Goal: Check status: Check status

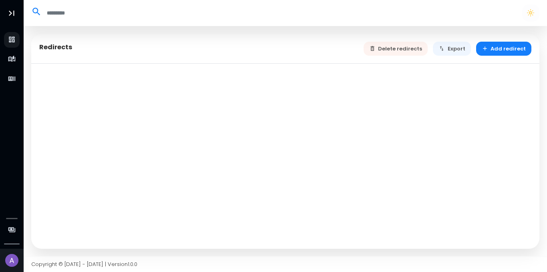
select select "**"
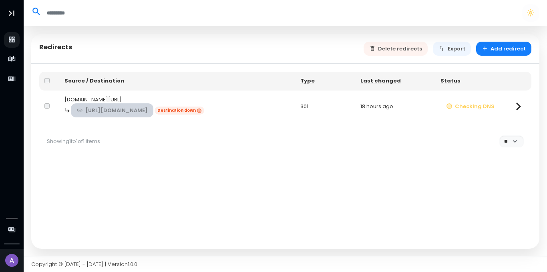
click at [133, 108] on link "[URL][DOMAIN_NAME]" at bounding box center [112, 110] width 83 height 14
click at [457, 105] on button "Checking DNS" at bounding box center [471, 106] width 60 height 14
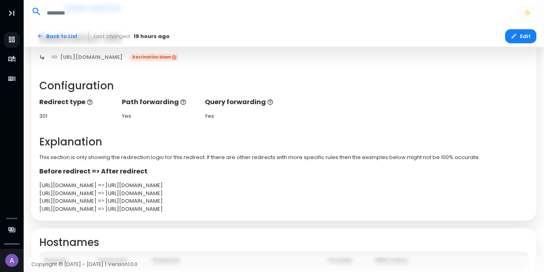
scroll to position [179, 0]
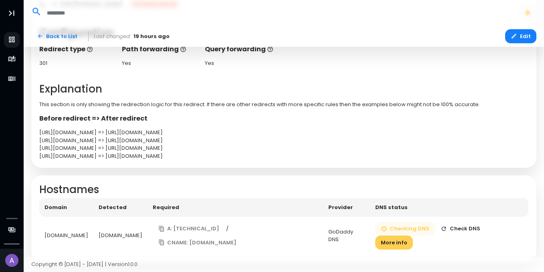
click at [414, 230] on button "Checking DNS" at bounding box center [405, 229] width 60 height 14
click at [452, 231] on button "Check DNS" at bounding box center [460, 229] width 51 height 14
click at [413, 236] on button "More info" at bounding box center [394, 243] width 38 height 14
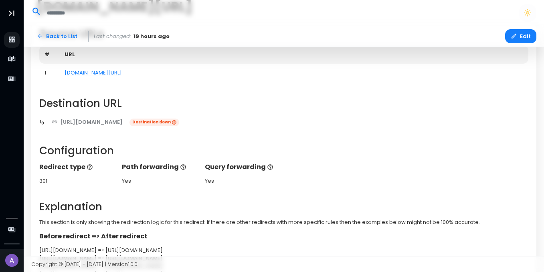
scroll to position [0, 0]
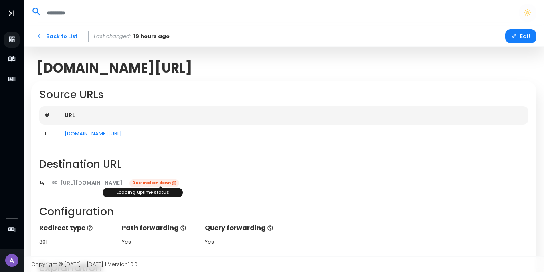
click at [176, 187] on div "Loading uptime status" at bounding box center [161, 193] width 120 height 14
click at [89, 136] on link "[DOMAIN_NAME][URL]" at bounding box center [93, 134] width 57 height 8
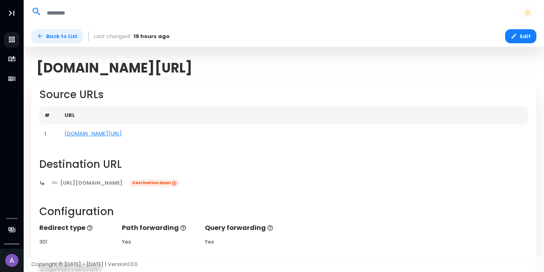
click at [56, 31] on link "Back to List" at bounding box center [57, 36] width 52 height 14
select select "**"
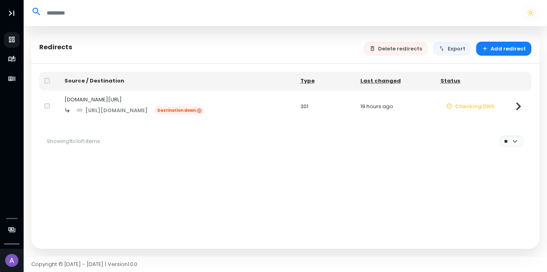
click at [512, 102] on icon at bounding box center [519, 107] width 16 height 16
